Goal: Find specific page/section: Find specific page/section

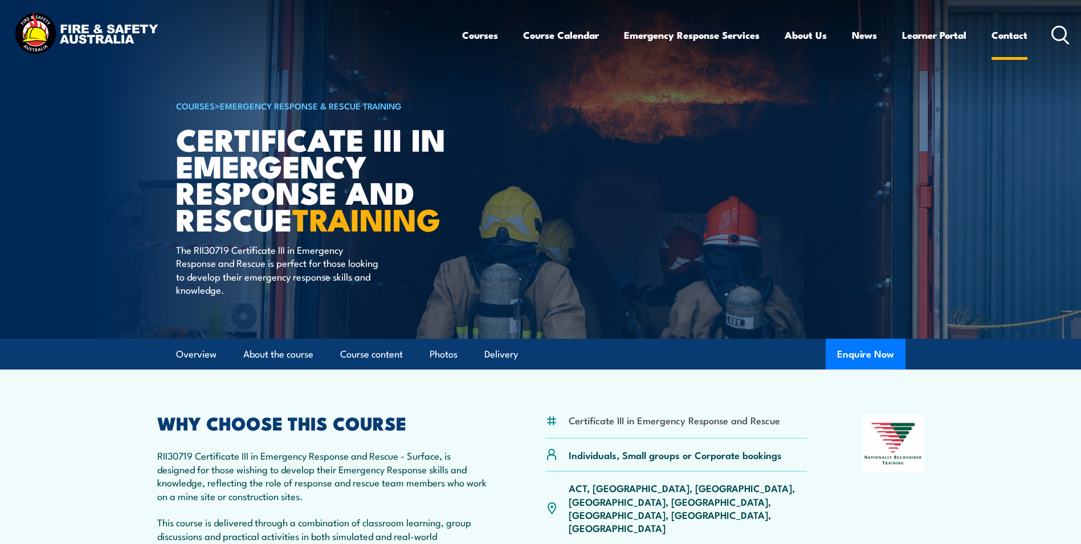
click at [1021, 31] on link "Contact" at bounding box center [1010, 35] width 36 height 30
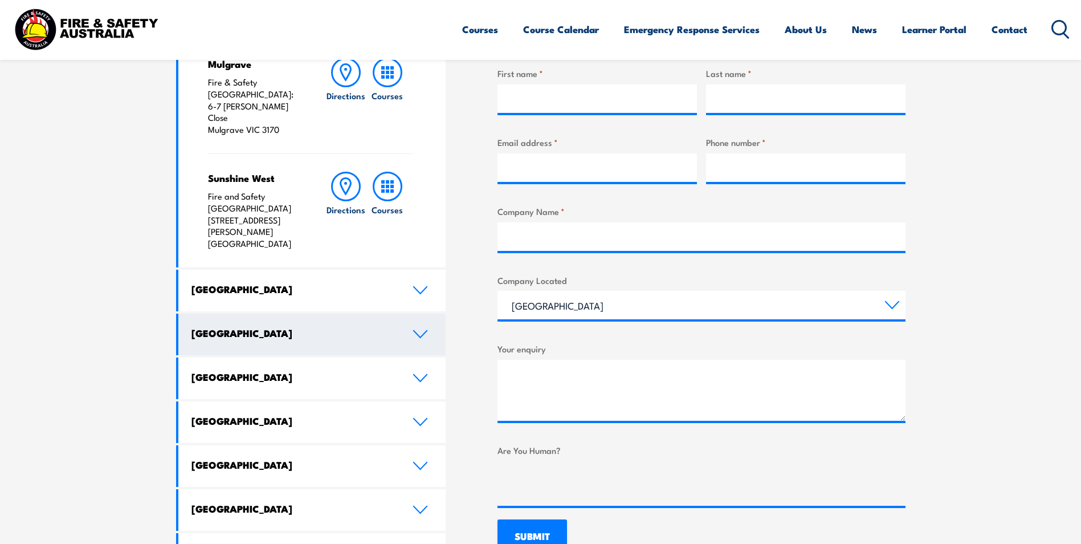
click at [420, 329] on icon at bounding box center [420, 333] width 15 height 9
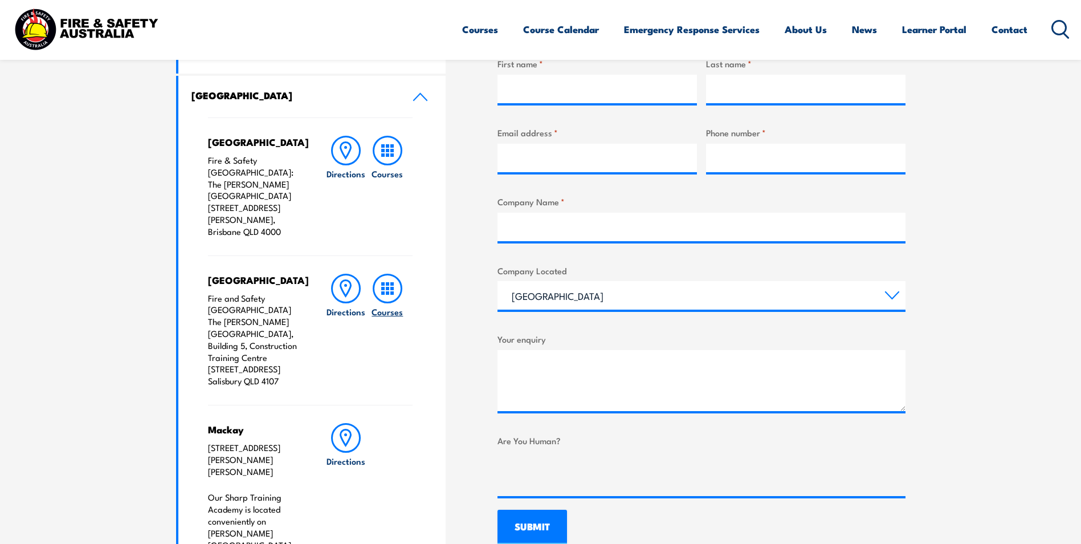
scroll to position [456, 0]
